Goal: Task Accomplishment & Management: Complete application form

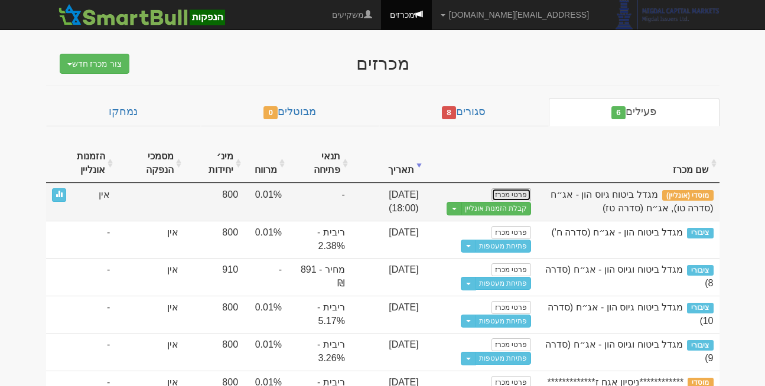
click at [499, 191] on link "פרטי מכרז" at bounding box center [511, 195] width 39 height 13
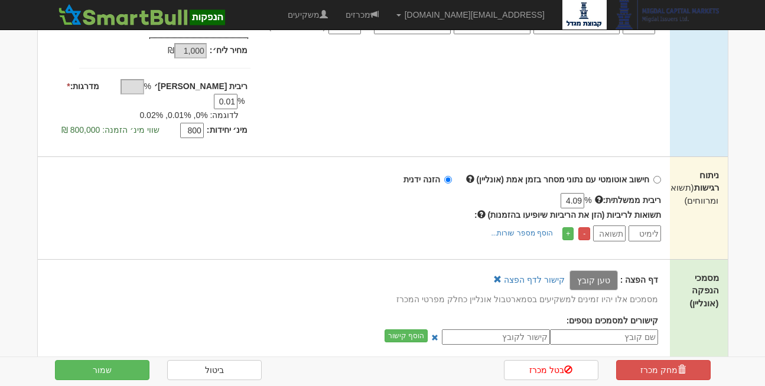
scroll to position [300, 0]
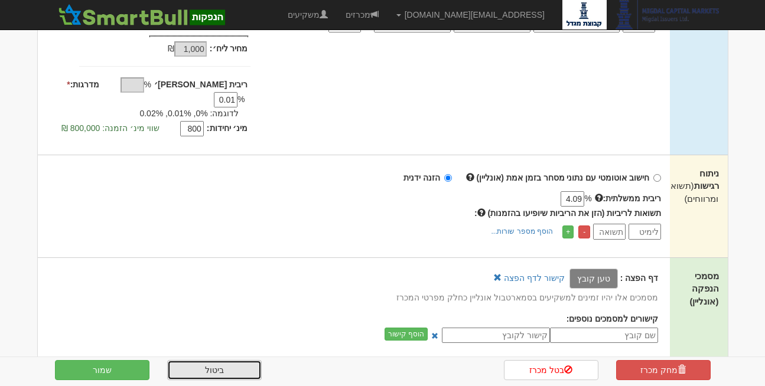
click at [214, 368] on link "ביטול" at bounding box center [214, 370] width 95 height 20
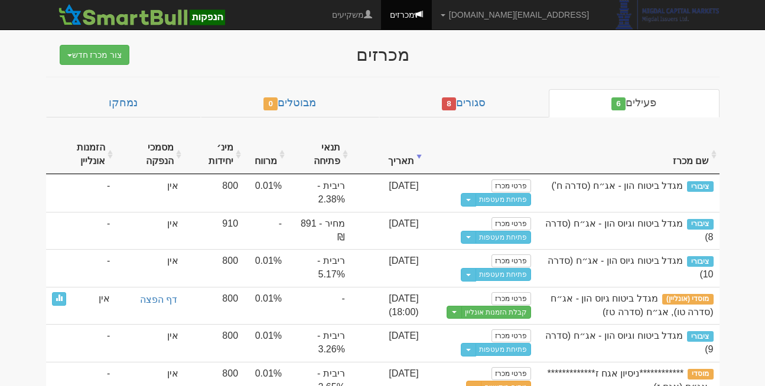
scroll to position [21, 0]
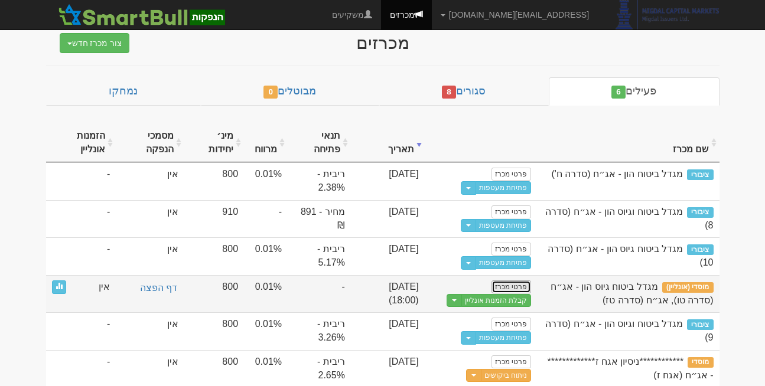
click at [511, 287] on link "פרטי מכרז" at bounding box center [511, 287] width 39 height 13
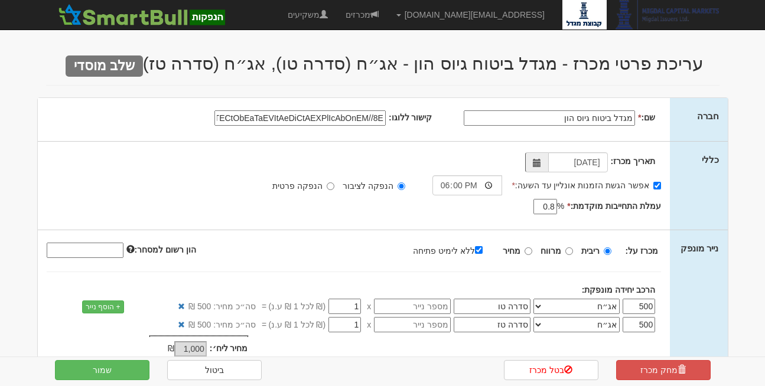
scroll to position [38, 0]
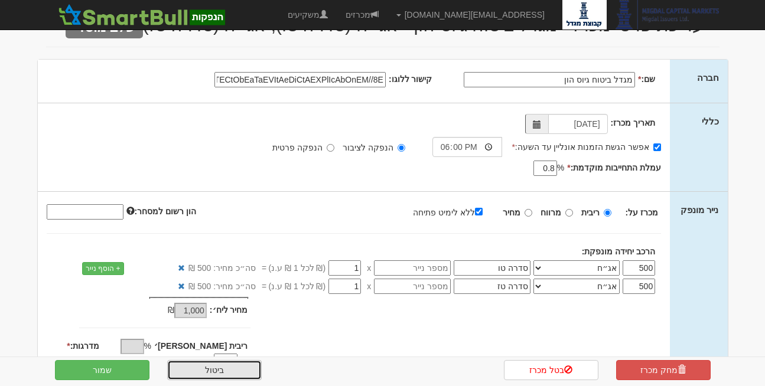
click at [210, 375] on link "ביטול" at bounding box center [214, 370] width 95 height 20
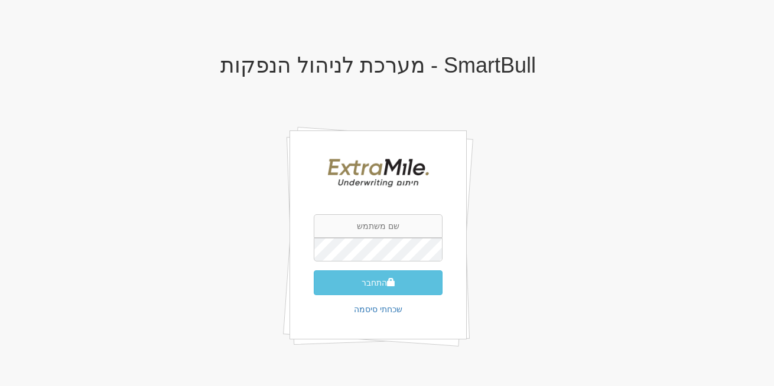
type input "[EMAIL_ADDRESS][DOMAIN_NAME]"
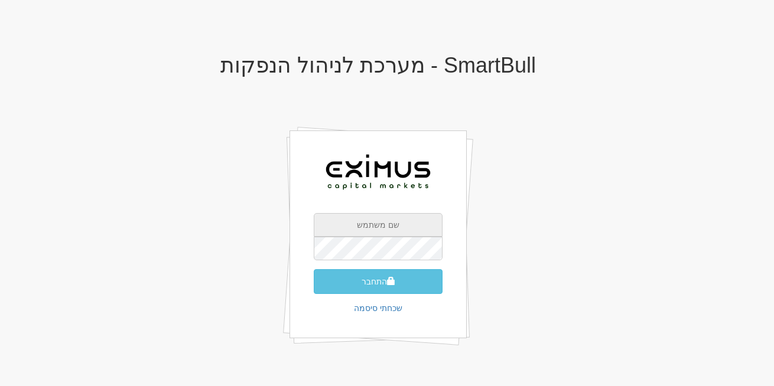
type input "rona@smartbull.co.il"
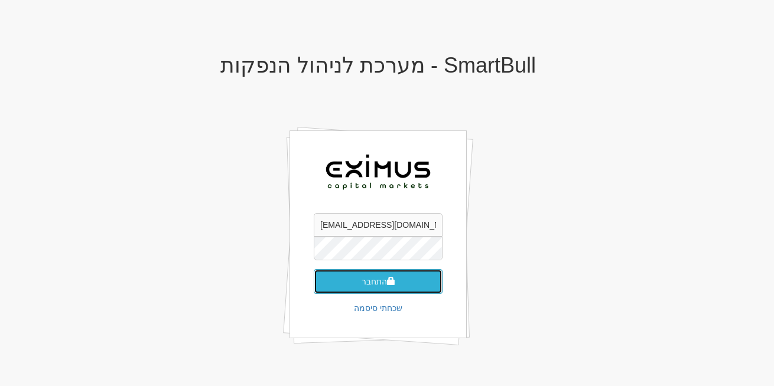
click at [388, 286] on button "התחבר" at bounding box center [378, 281] width 129 height 25
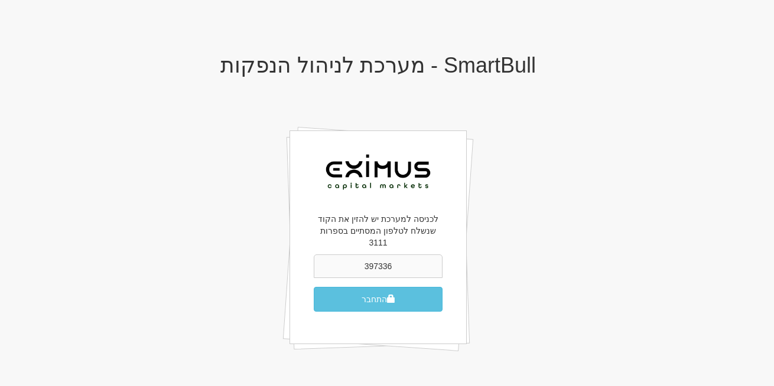
type input "397336"
click at [394, 295] on span "submit" at bounding box center [391, 299] width 8 height 8
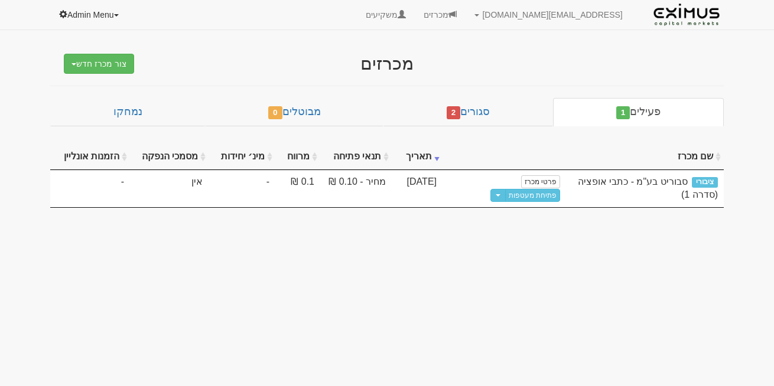
click at [98, 8] on link "Admin Menu" at bounding box center [89, 15] width 79 height 30
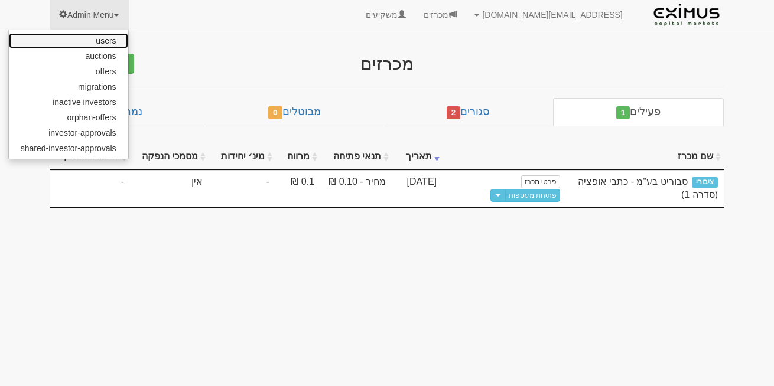
click at [100, 39] on link "users" at bounding box center [68, 40] width 119 height 15
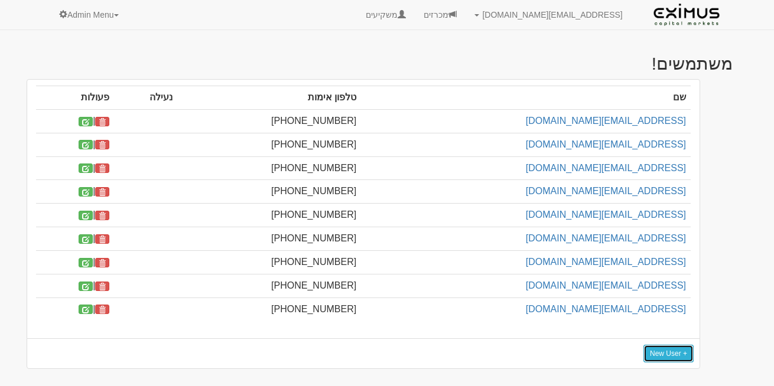
click at [655, 352] on link "+ New User" at bounding box center [669, 354] width 50 height 18
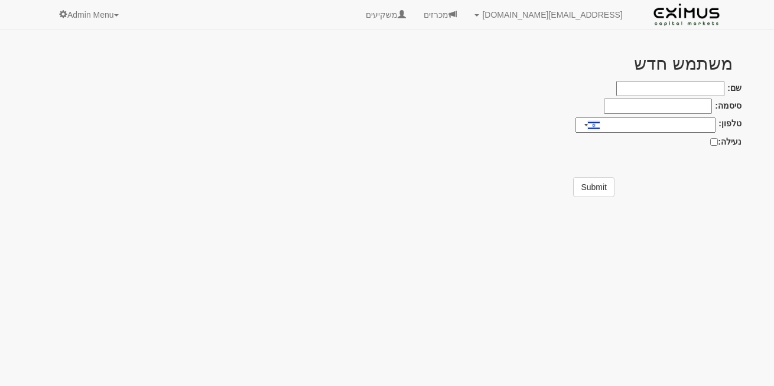
type input "[EMAIL_ADDRESS][DOMAIN_NAME]"
click at [647, 85] on input "[EMAIL_ADDRESS][DOMAIN_NAME]" at bounding box center [670, 88] width 108 height 15
paste input "office@eximuscm.com"
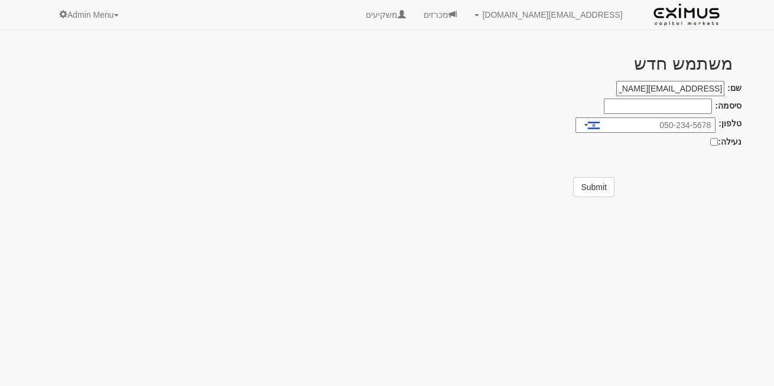
type input "office@eximuscm.com"
click at [642, 109] on input "סיסמה:" at bounding box center [658, 106] width 108 height 15
paste input "WqzB7213"
type input "WqzB7213"
click at [577, 191] on button "Submit" at bounding box center [593, 187] width 41 height 20
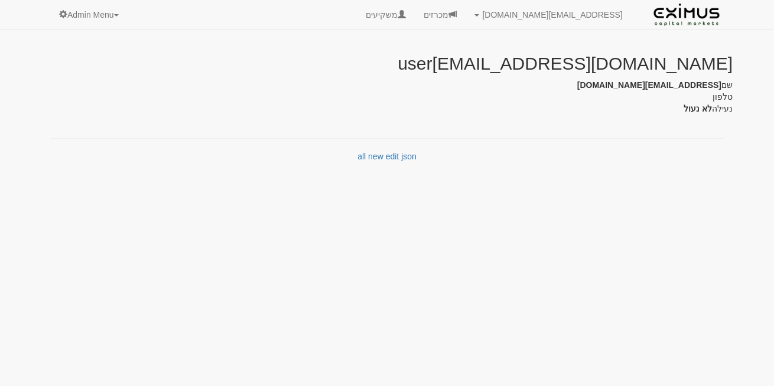
click at [272, 128] on div "all new edit json" at bounding box center [386, 145] width 691 height 60
